Goal: Task Accomplishment & Management: Manage account settings

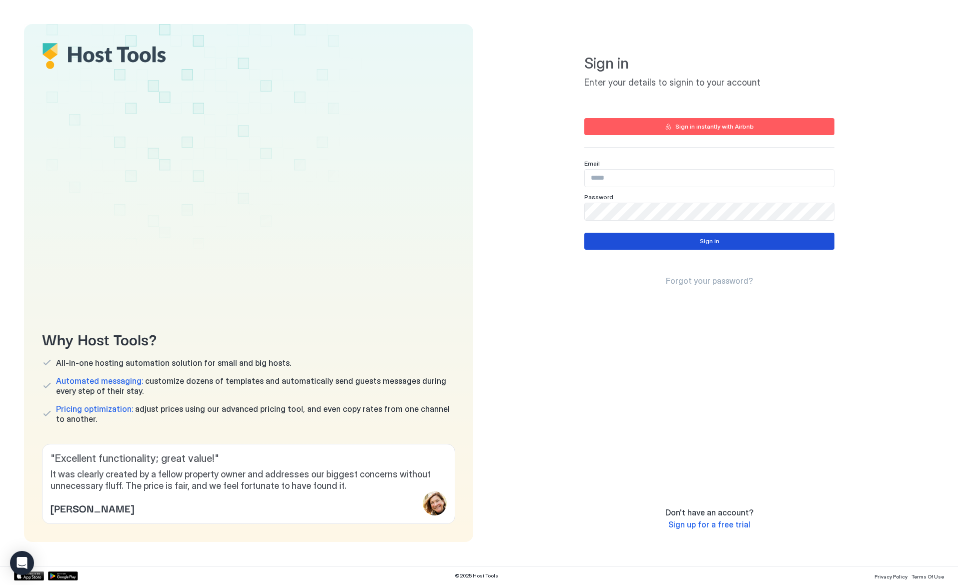
type input "**********"
click at [617, 250] on div "Sign in Forgot your password?" at bounding box center [710, 260] width 250 height 54
click at [618, 243] on button "Sign in" at bounding box center [710, 241] width 250 height 17
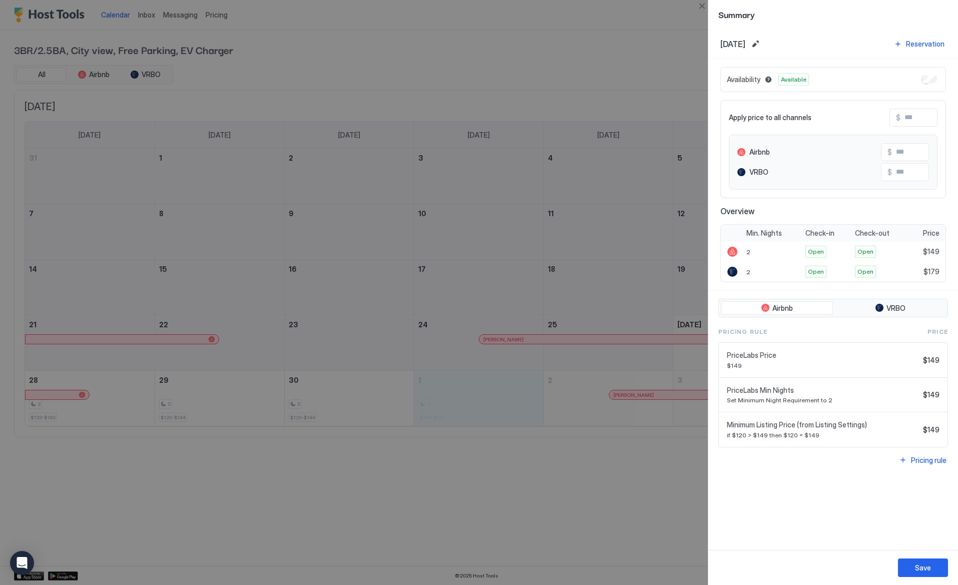
click at [587, 517] on div at bounding box center [479, 292] width 958 height 585
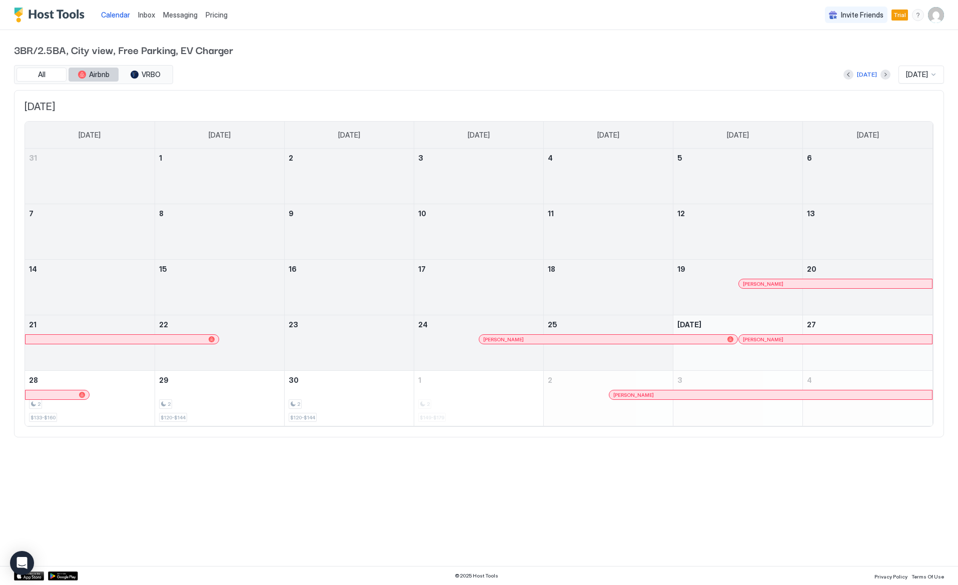
click at [91, 70] on span "Airbnb" at bounding box center [99, 74] width 21 height 9
click at [150, 75] on span "VRBO" at bounding box center [151, 74] width 19 height 9
click at [101, 75] on span "Airbnb" at bounding box center [99, 74] width 21 height 9
click at [54, 74] on button "All" at bounding box center [42, 75] width 50 height 14
